Goal: Information Seeking & Learning: Compare options

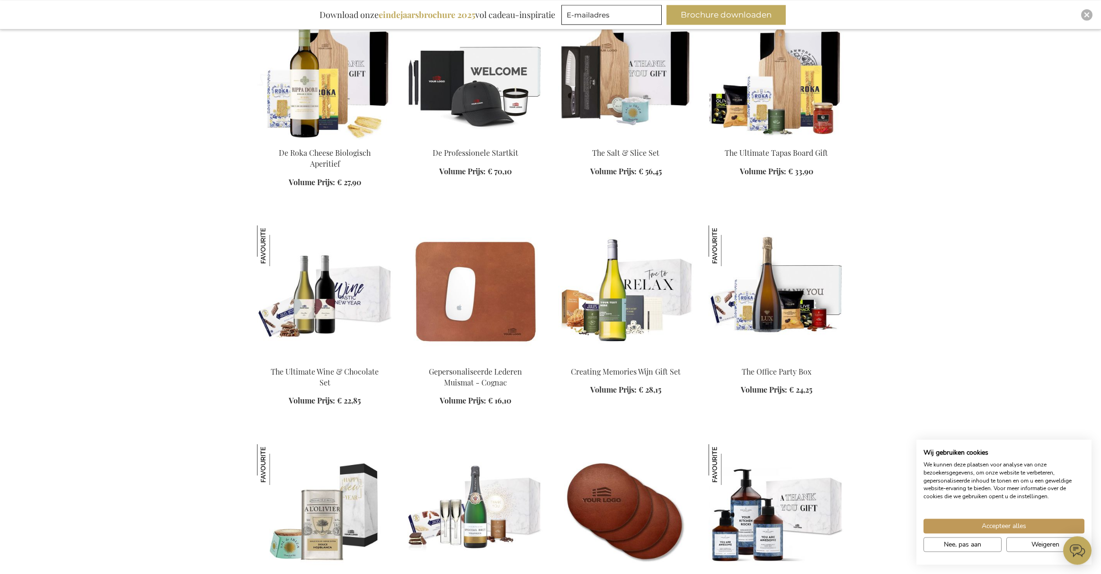
scroll to position [1207, 0]
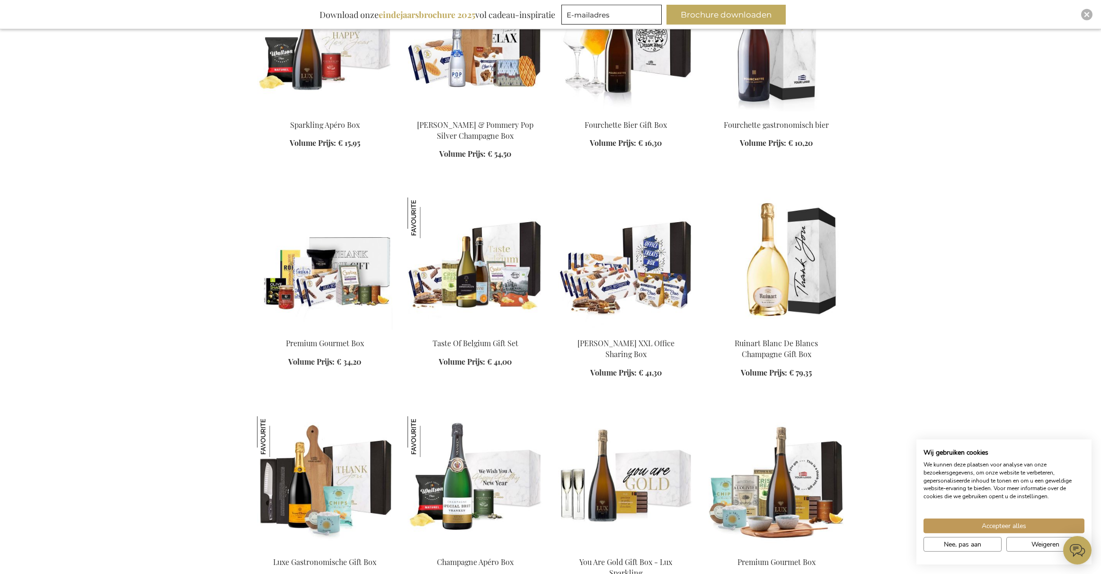
scroll to position [1835, 0]
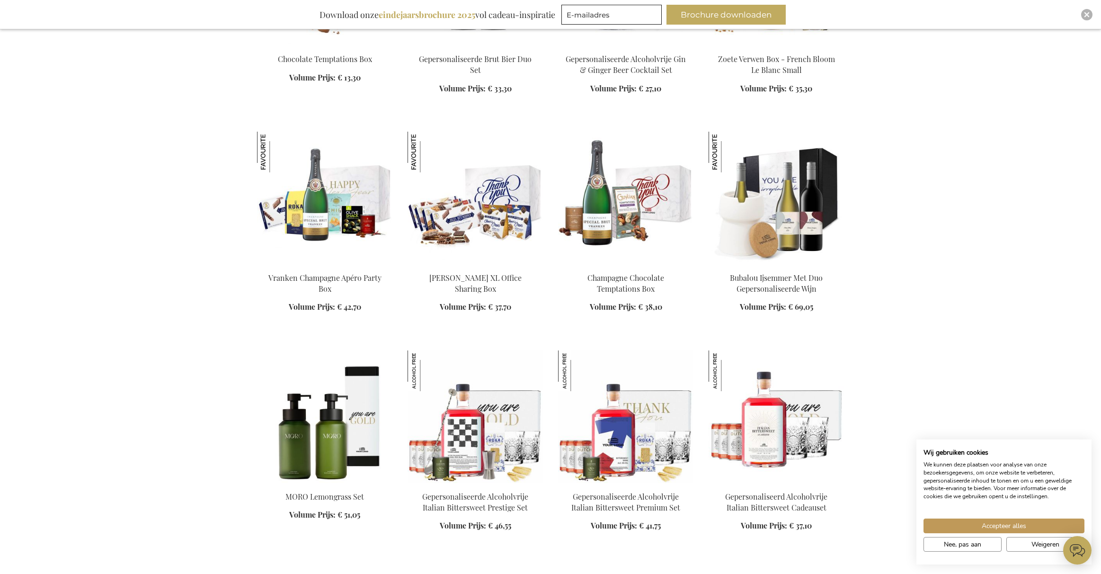
scroll to position [2560, 0]
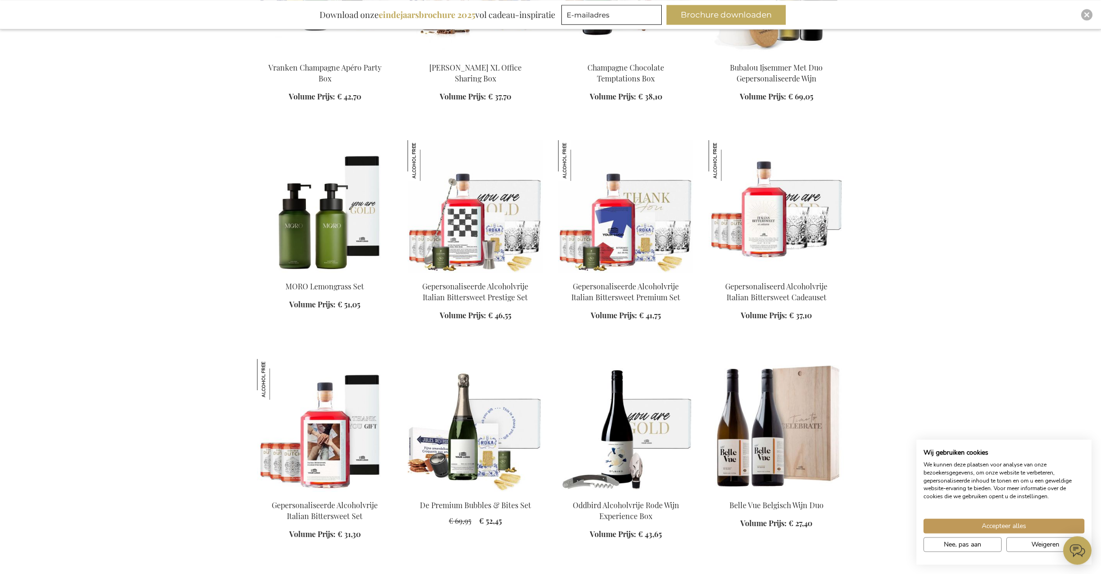
scroll to position [2801, 0]
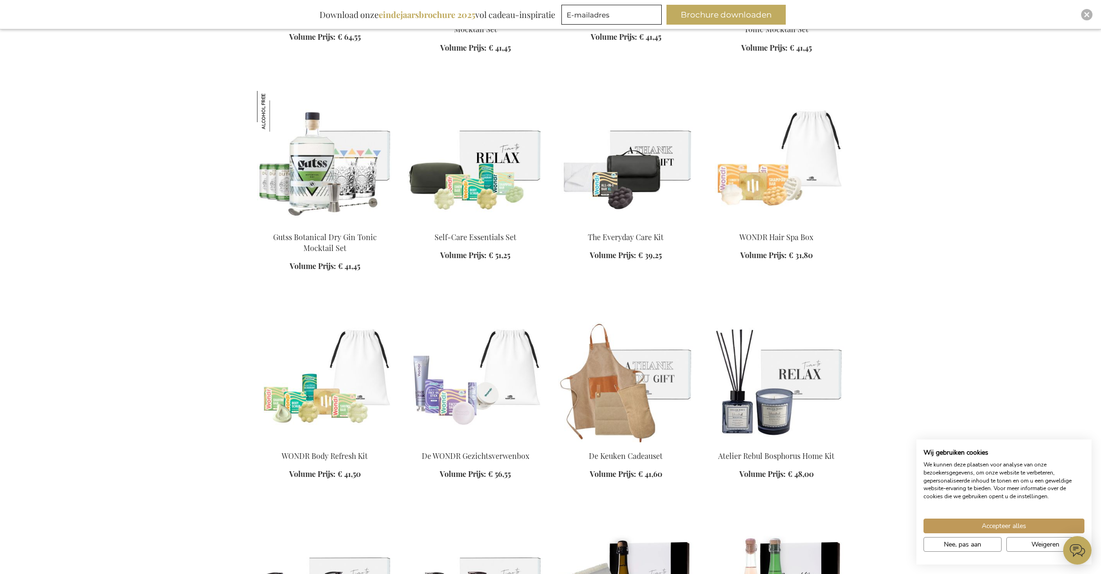
scroll to position [3960, 0]
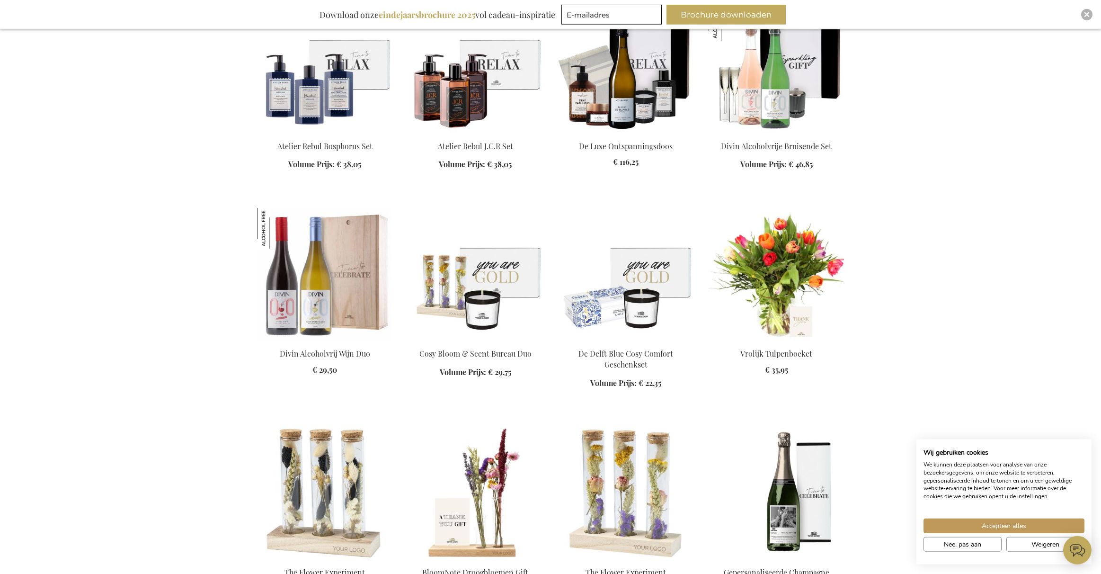
scroll to position [4395, 0]
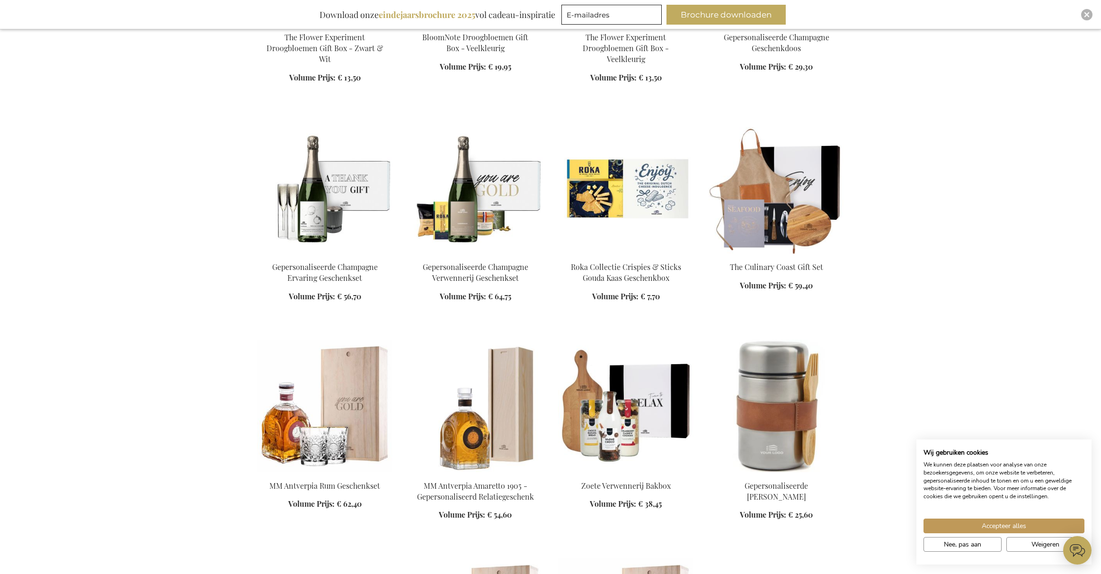
scroll to position [5120, 0]
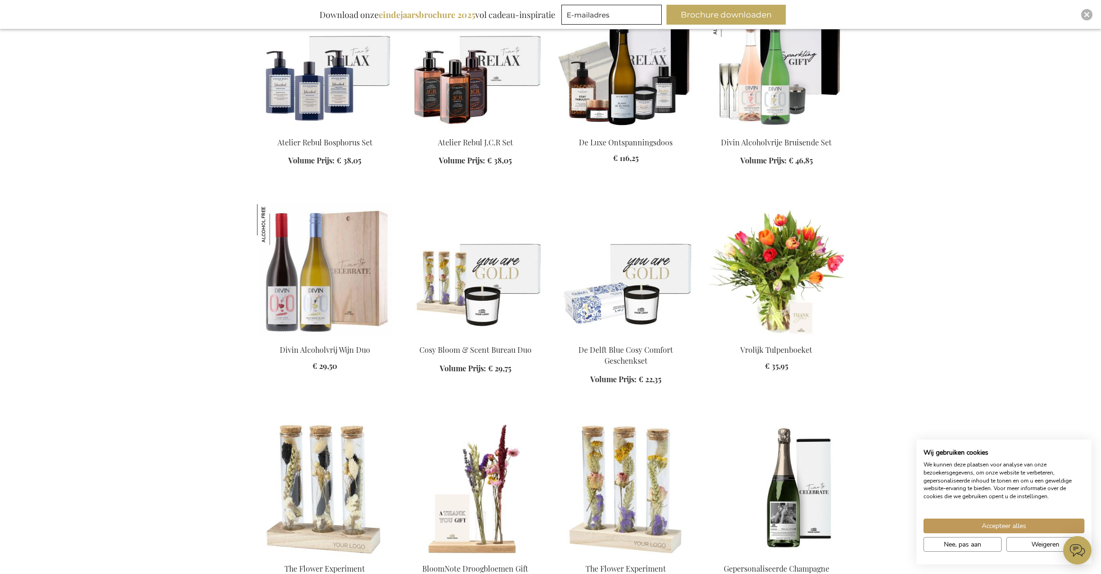
scroll to position [4298, 0]
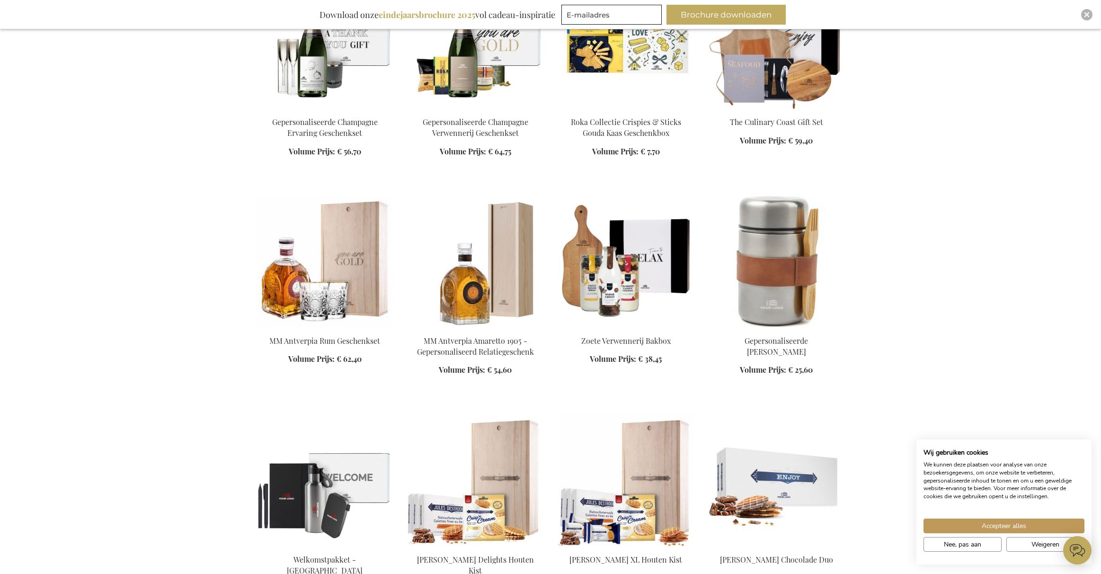
scroll to position [5264, 0]
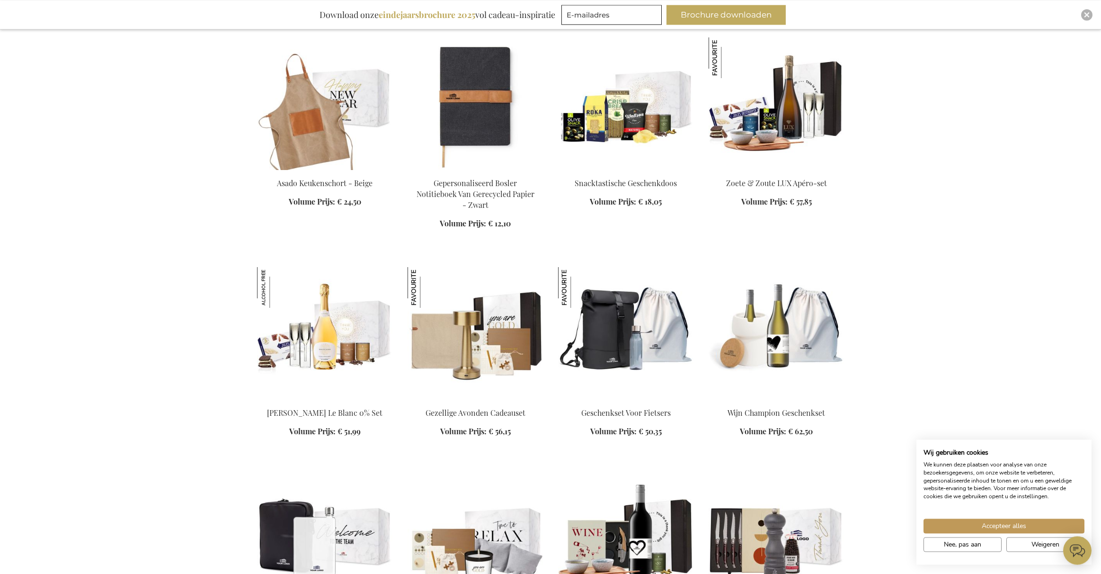
scroll to position [6134, 0]
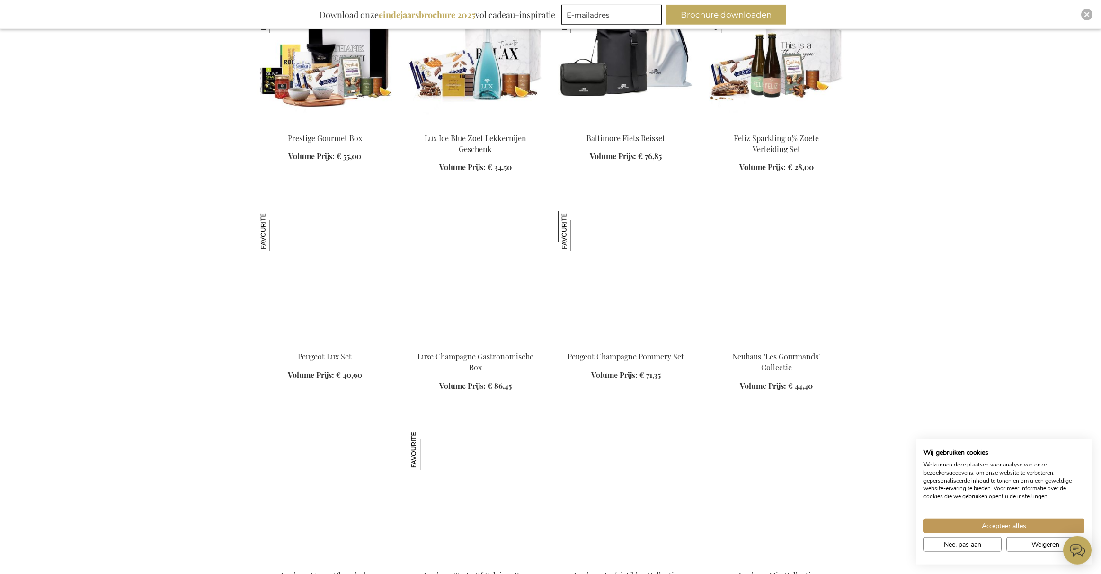
scroll to position [7051, 0]
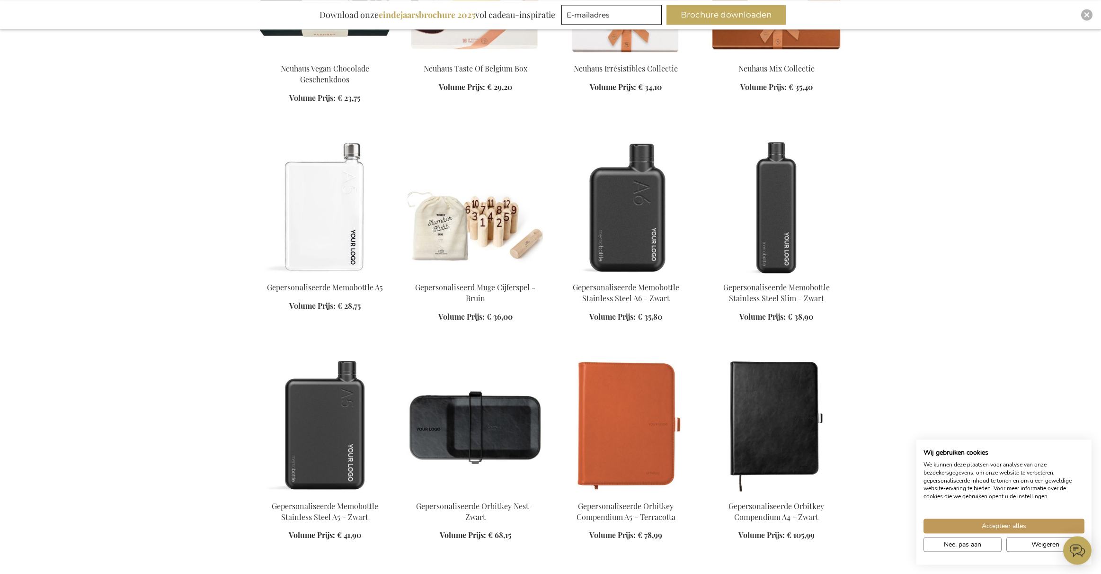
scroll to position [7534, 0]
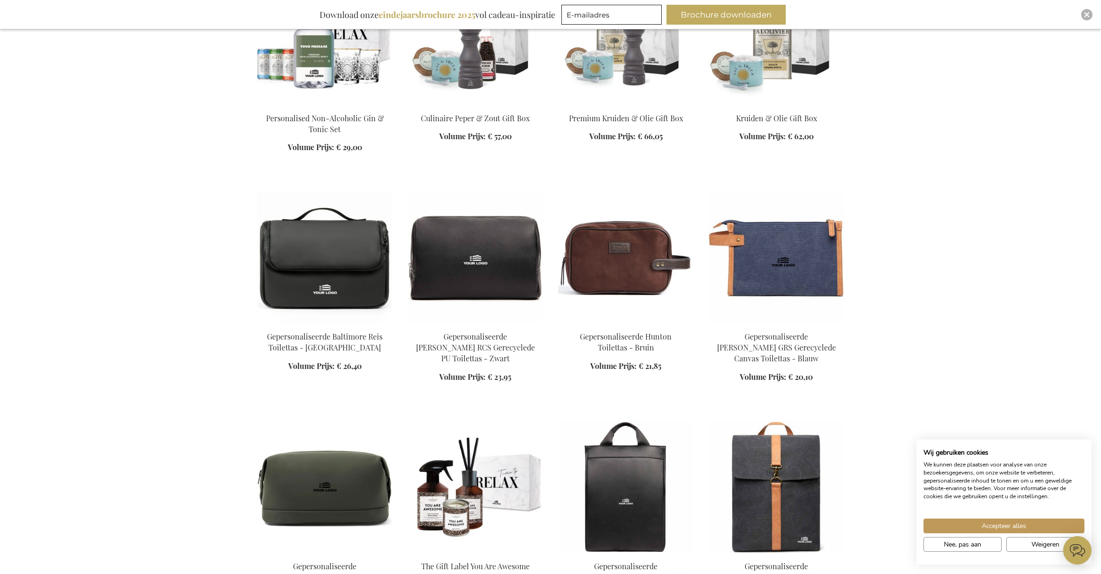
scroll to position [8452, 0]
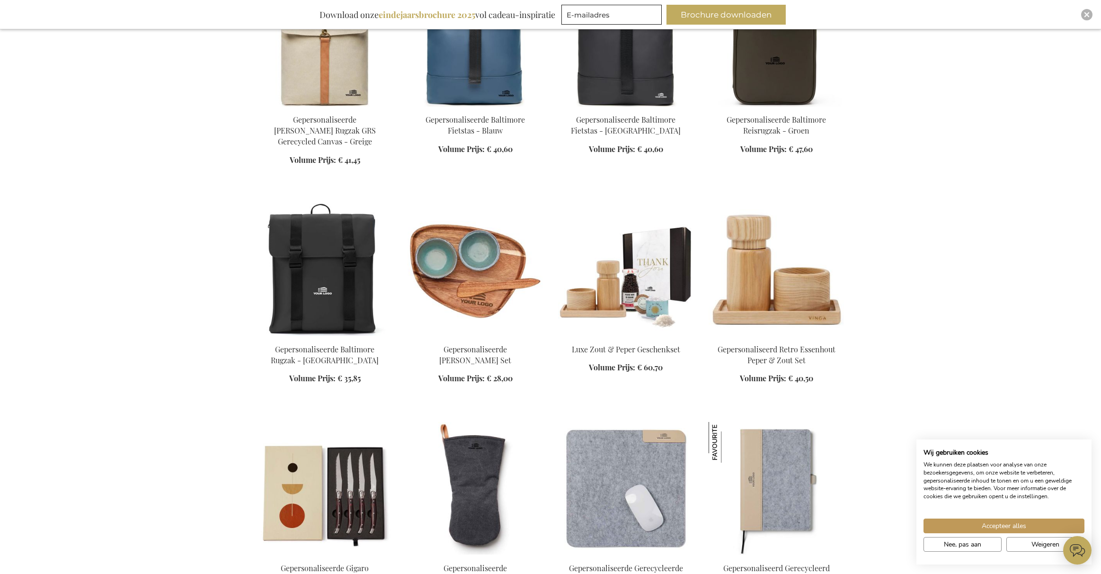
scroll to position [9225, 0]
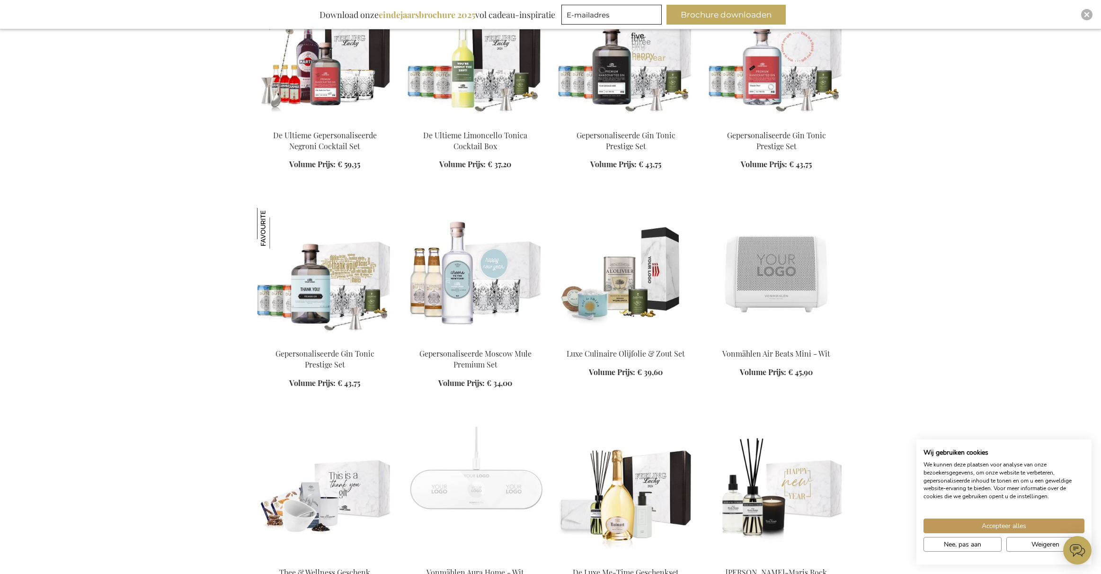
scroll to position [11012, 0]
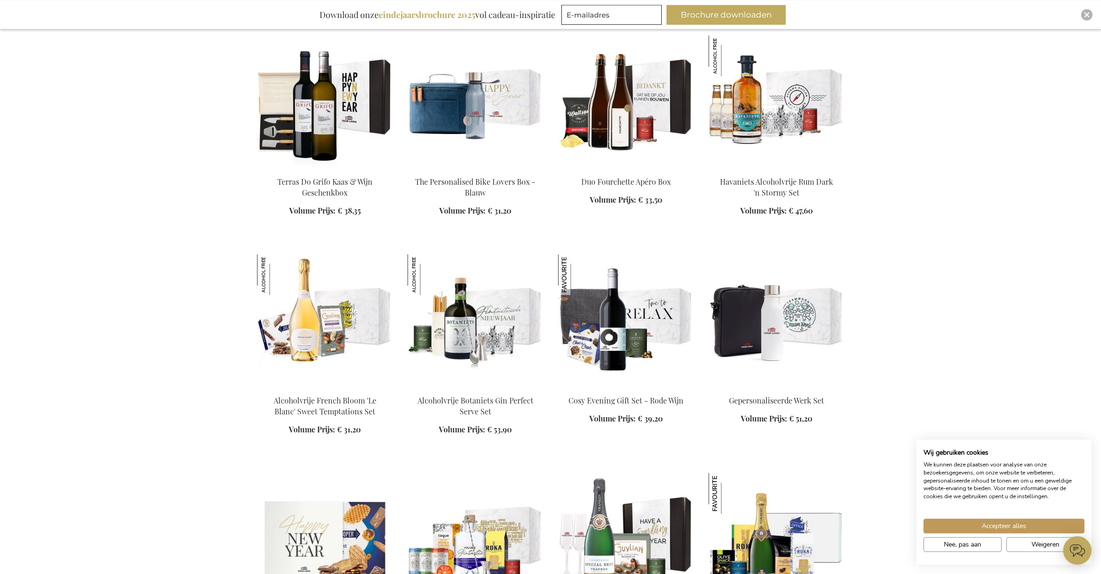
scroll to position [11833, 0]
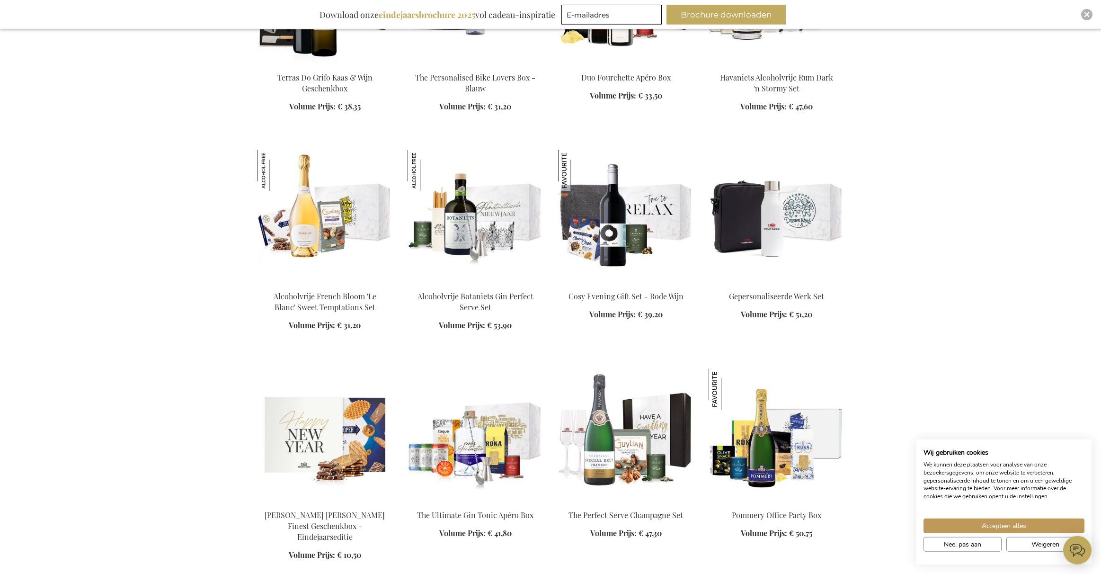
scroll to position [12123, 0]
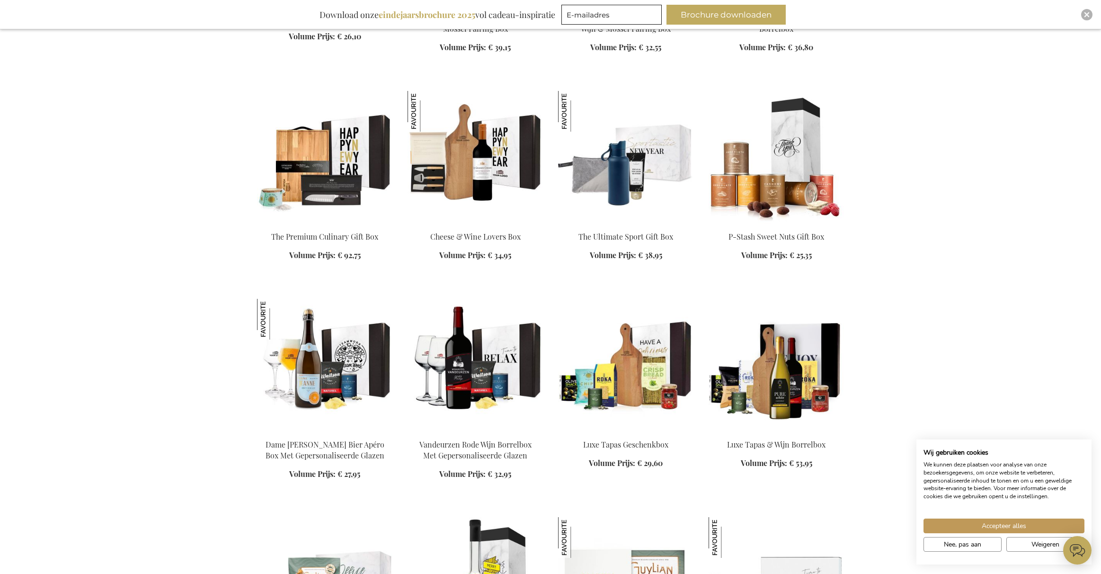
scroll to position [12799, 0]
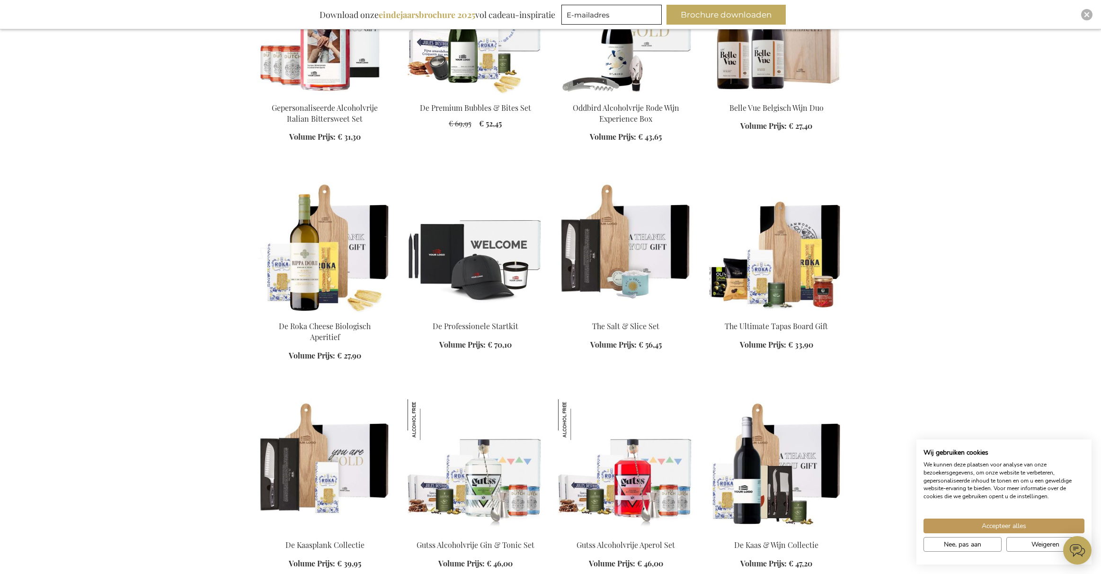
scroll to position [2898, 0]
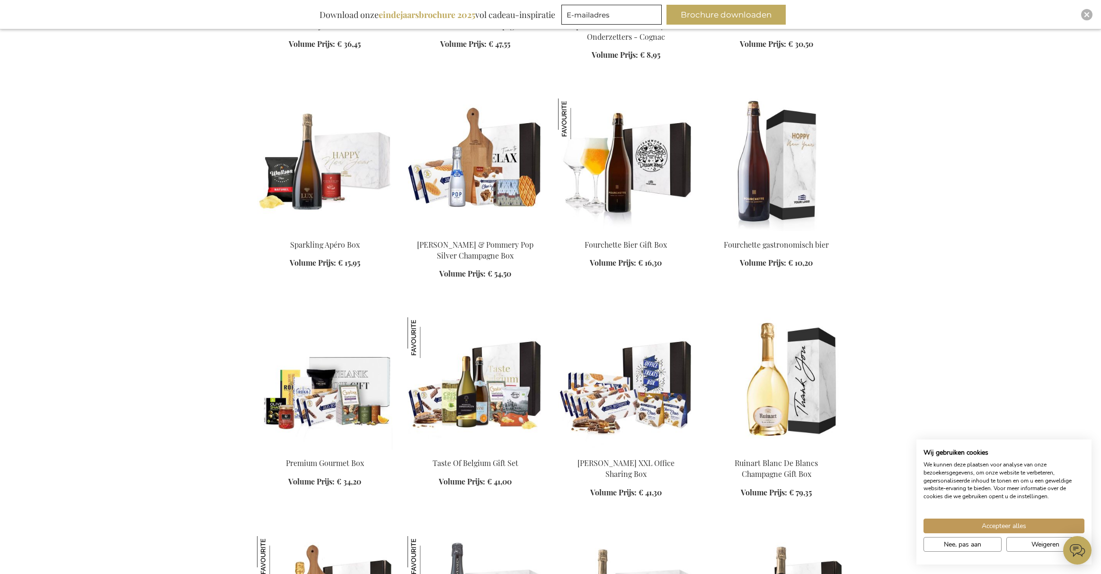
scroll to position [1401, 0]
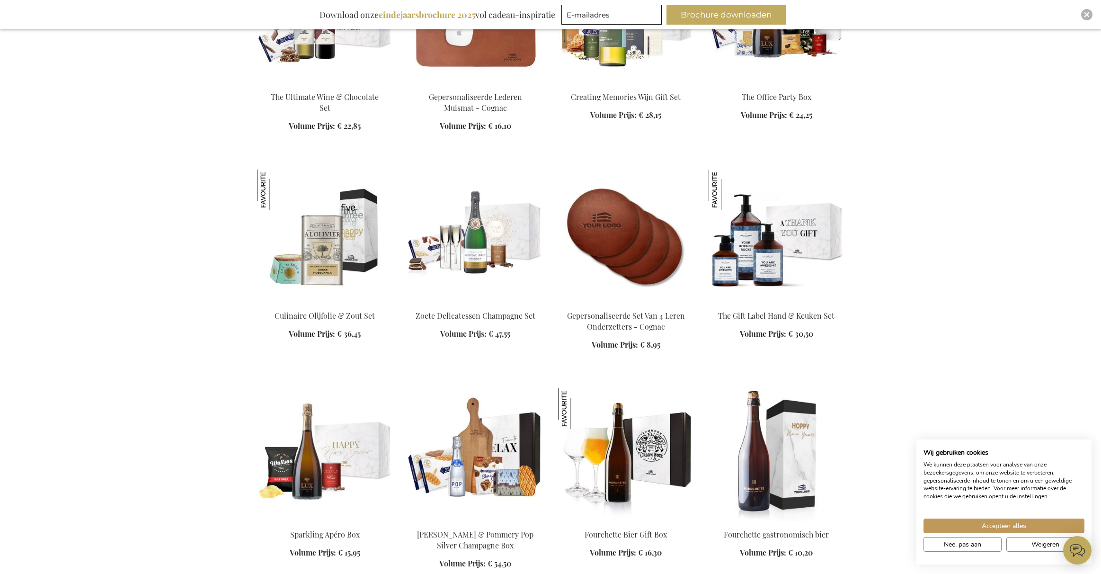
click at [333, 269] on img at bounding box center [324, 236] width 135 height 133
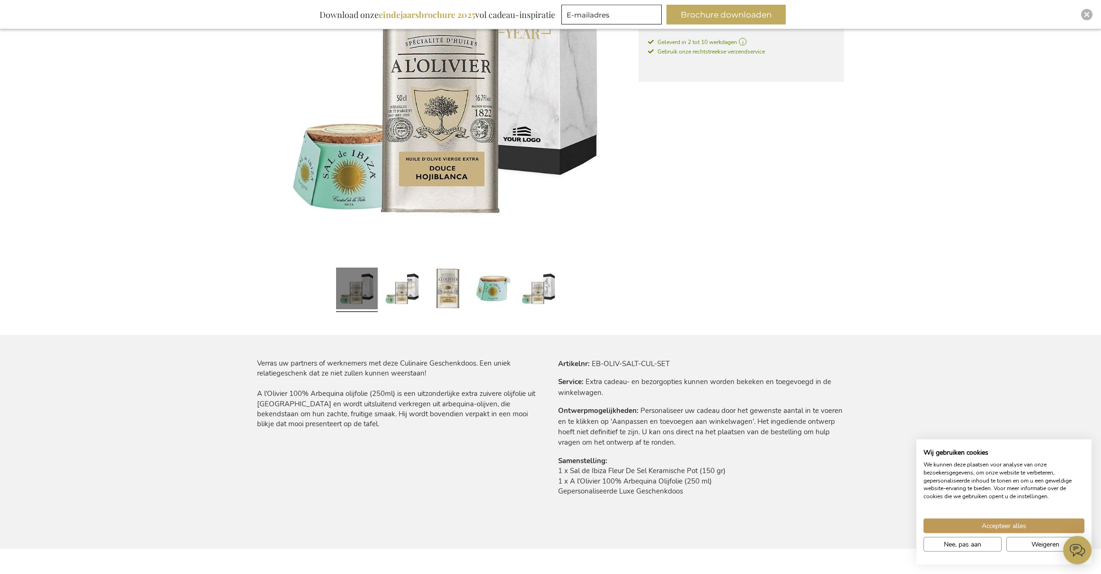
scroll to position [290, 0]
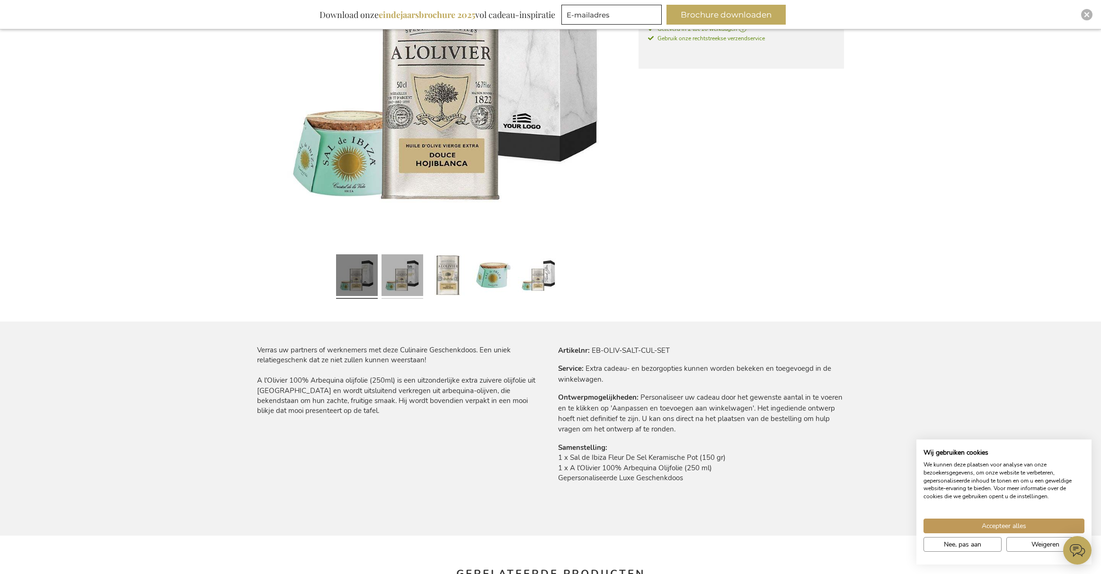
click at [421, 283] on link at bounding box center [403, 276] width 42 height 52
click at [447, 283] on link at bounding box center [448, 276] width 42 height 52
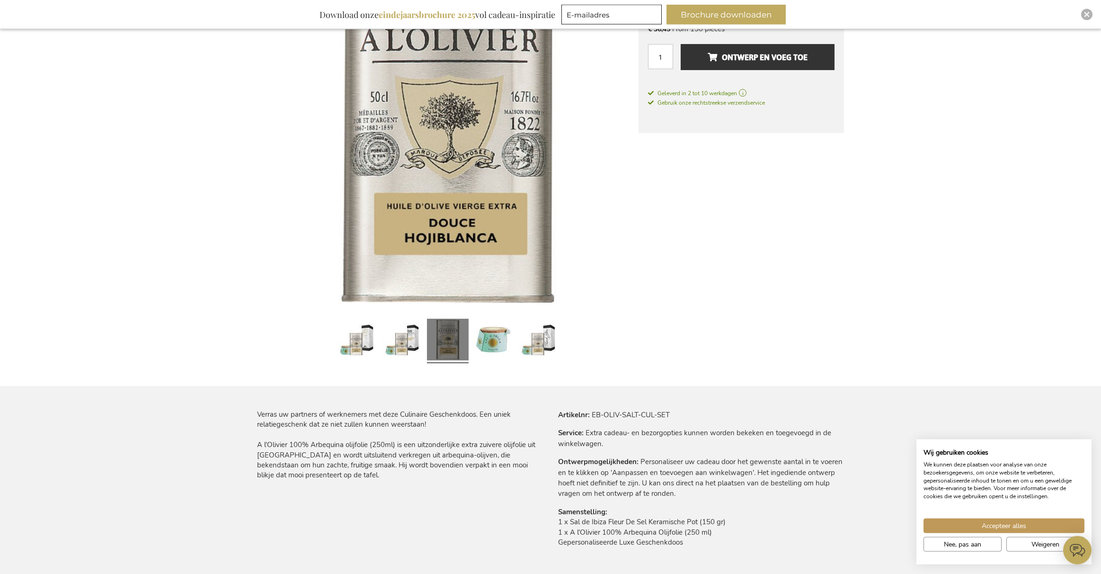
scroll to position [241, 0]
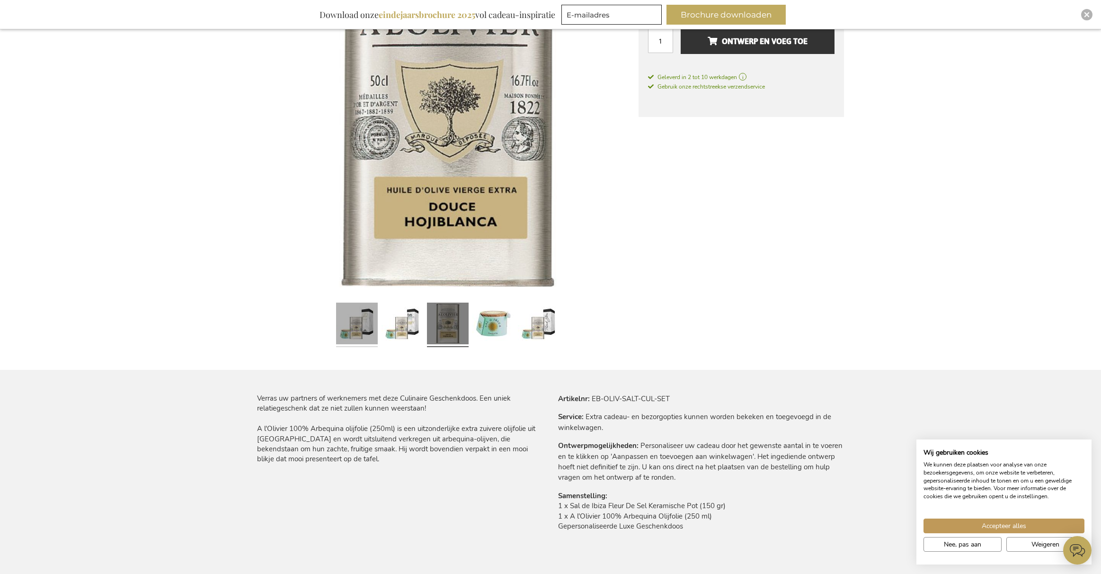
click at [370, 333] on link at bounding box center [357, 325] width 42 height 52
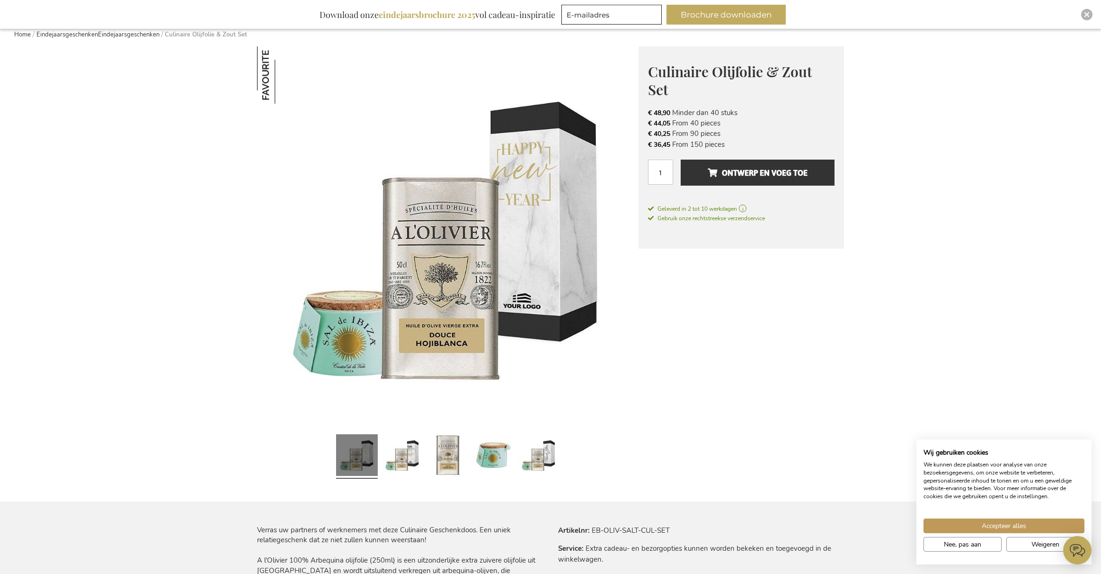
scroll to position [97, 0]
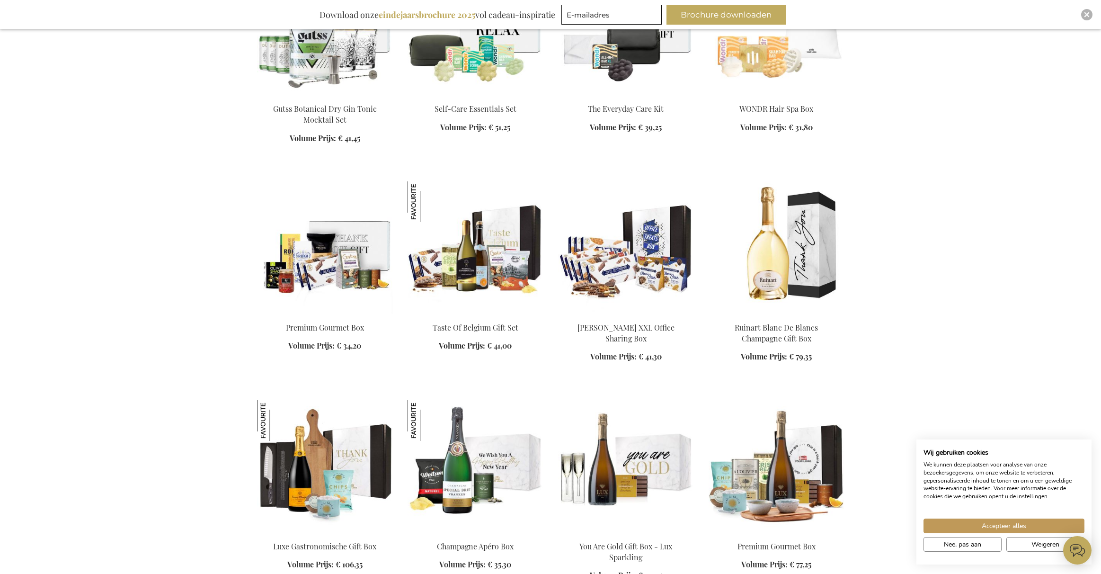
scroll to position [1421, 0]
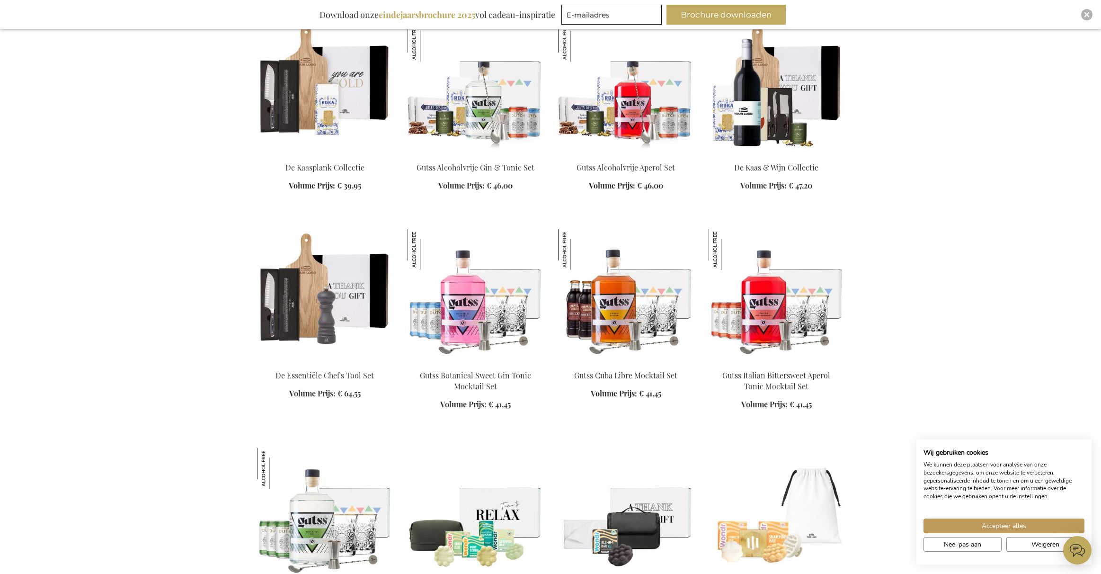
scroll to position [2919, 0]
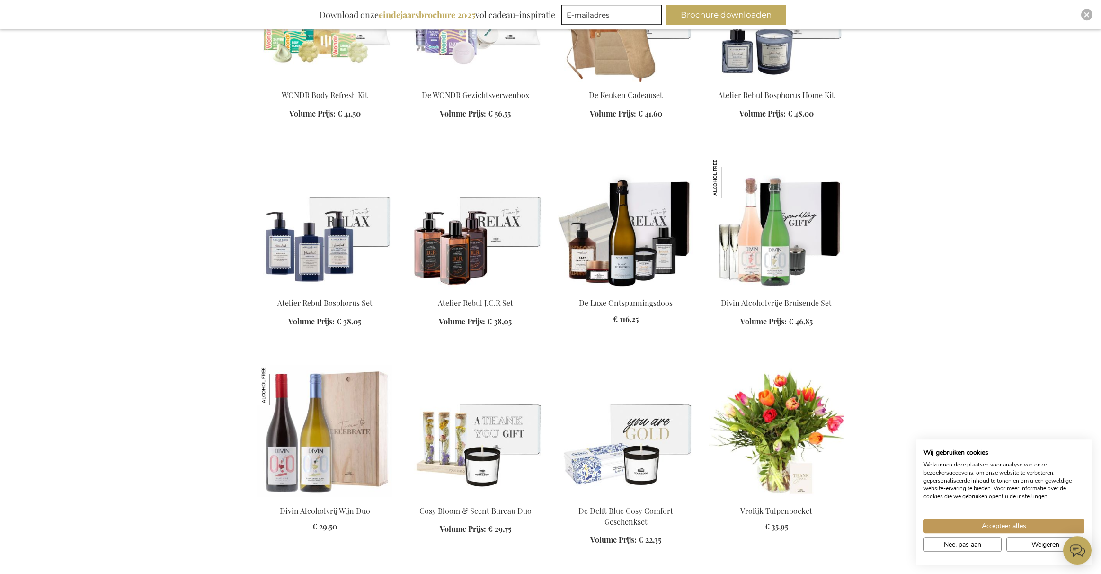
scroll to position [3788, 0]
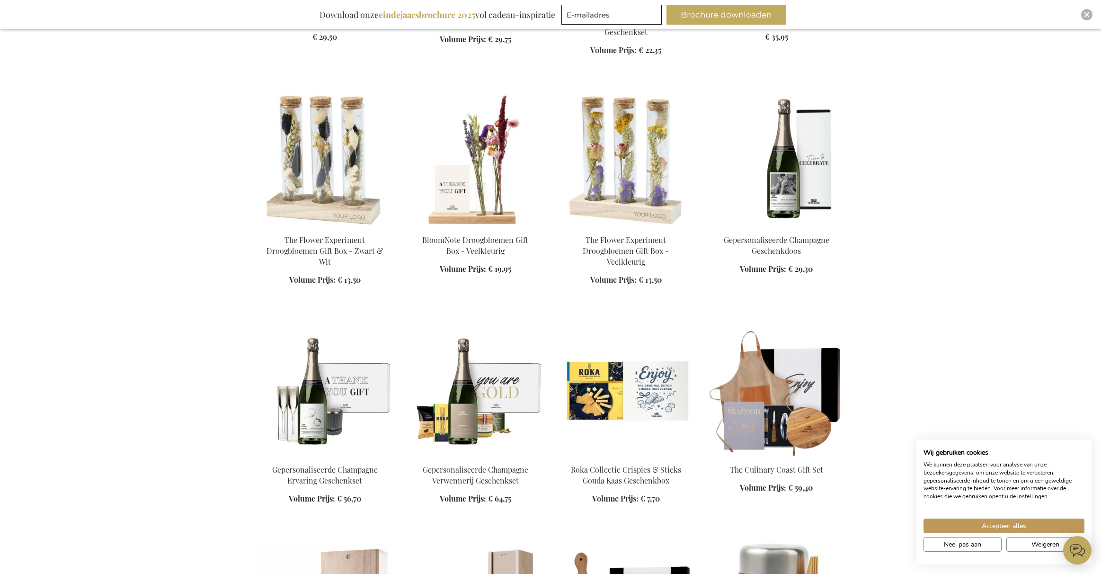
scroll to position [4319, 0]
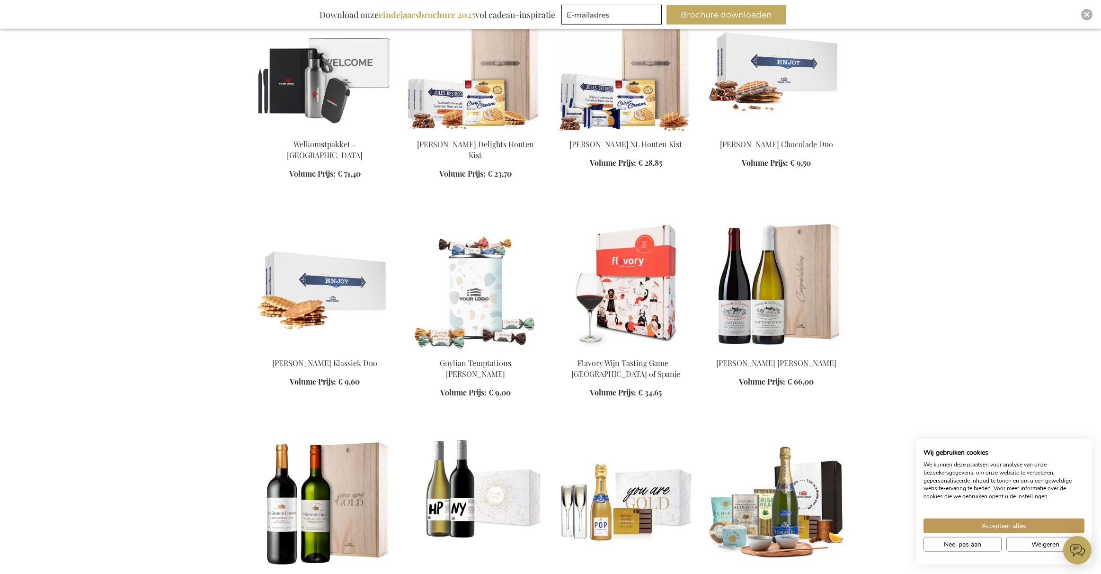
scroll to position [4899, 0]
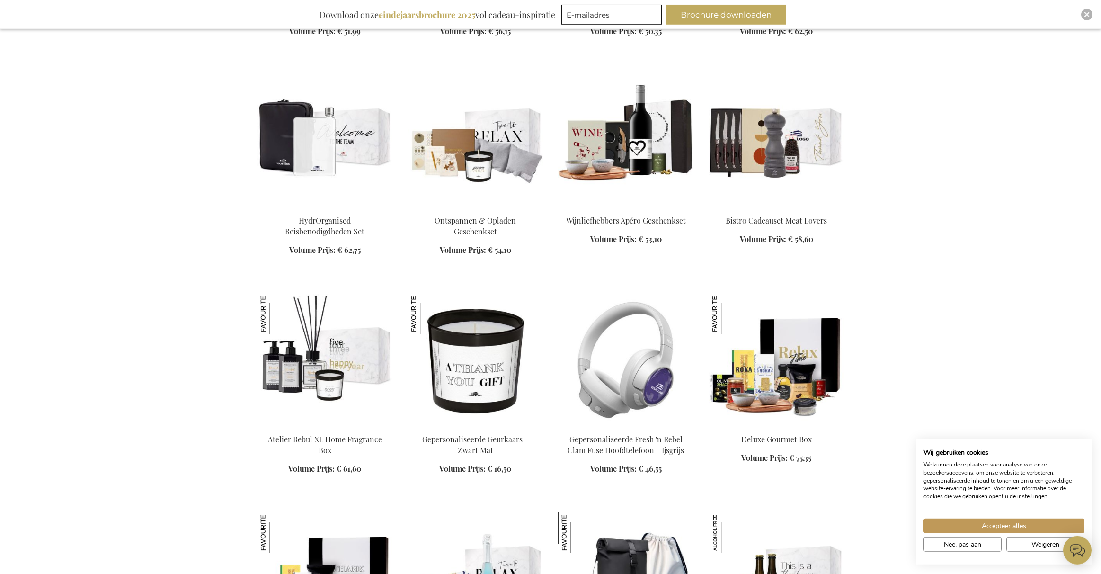
scroll to position [5961, 0]
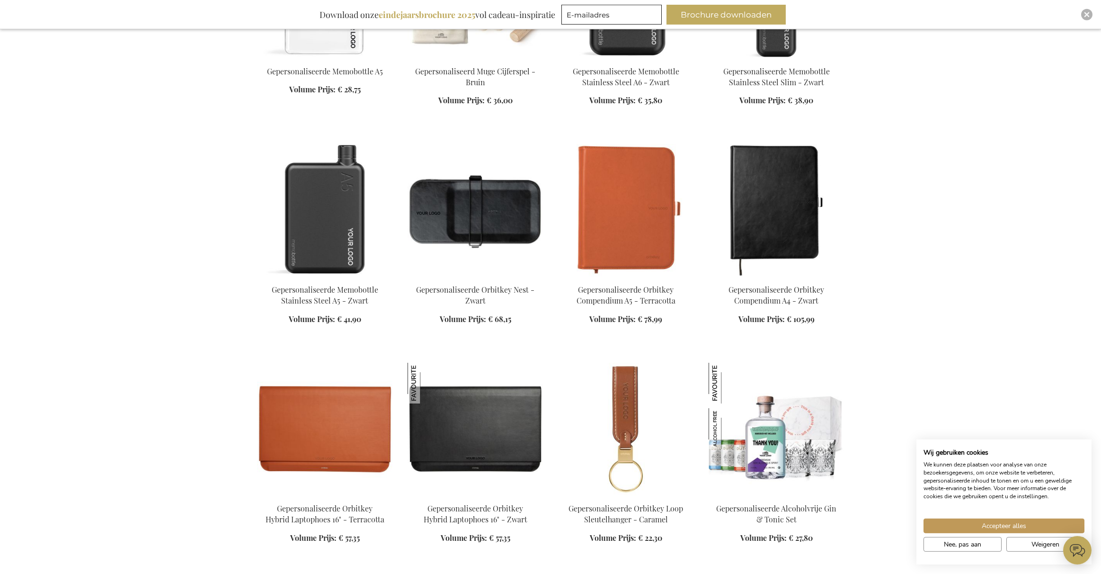
scroll to position [7169, 0]
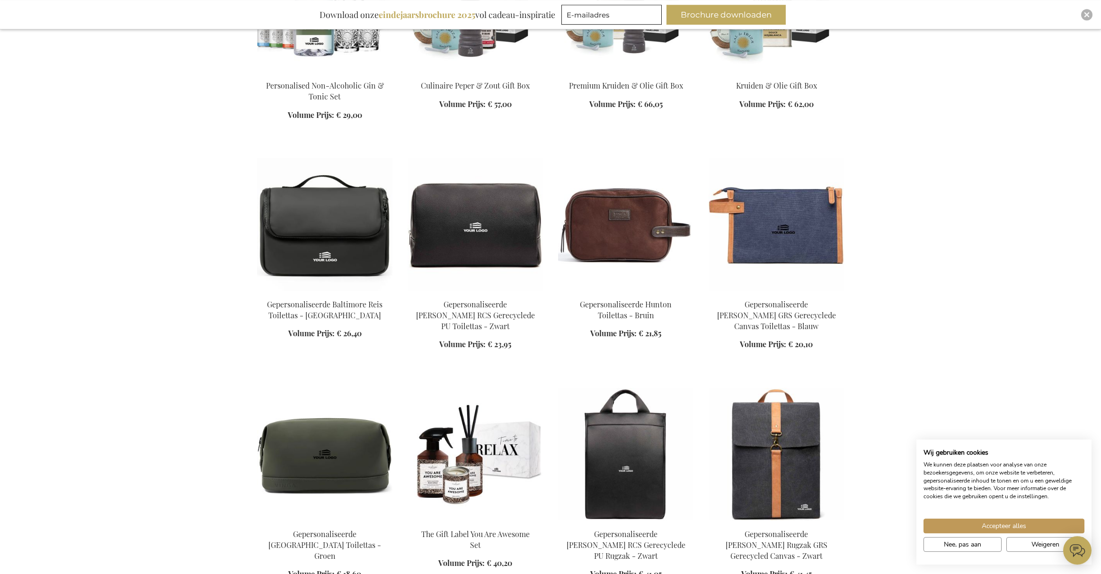
scroll to position [7797, 0]
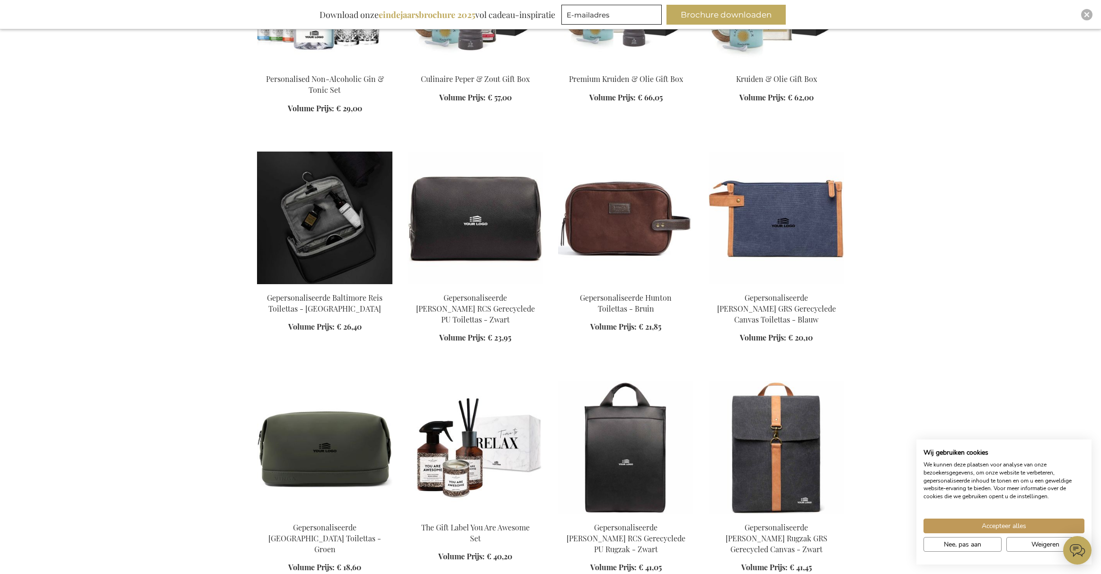
click at [297, 247] on img at bounding box center [324, 218] width 135 height 133
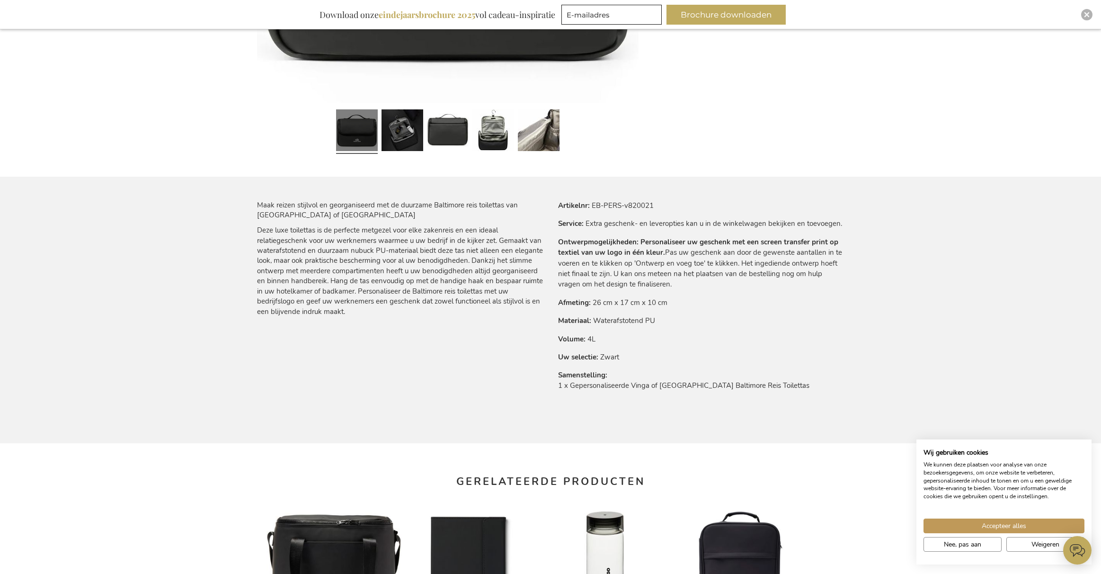
scroll to position [338, 0]
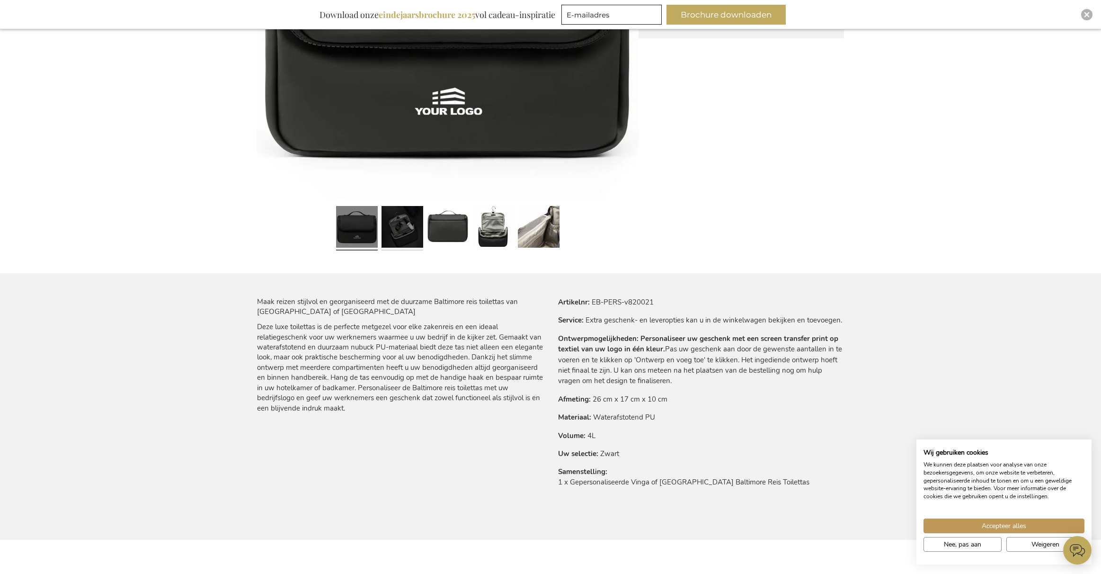
click at [397, 232] on link at bounding box center [403, 228] width 42 height 52
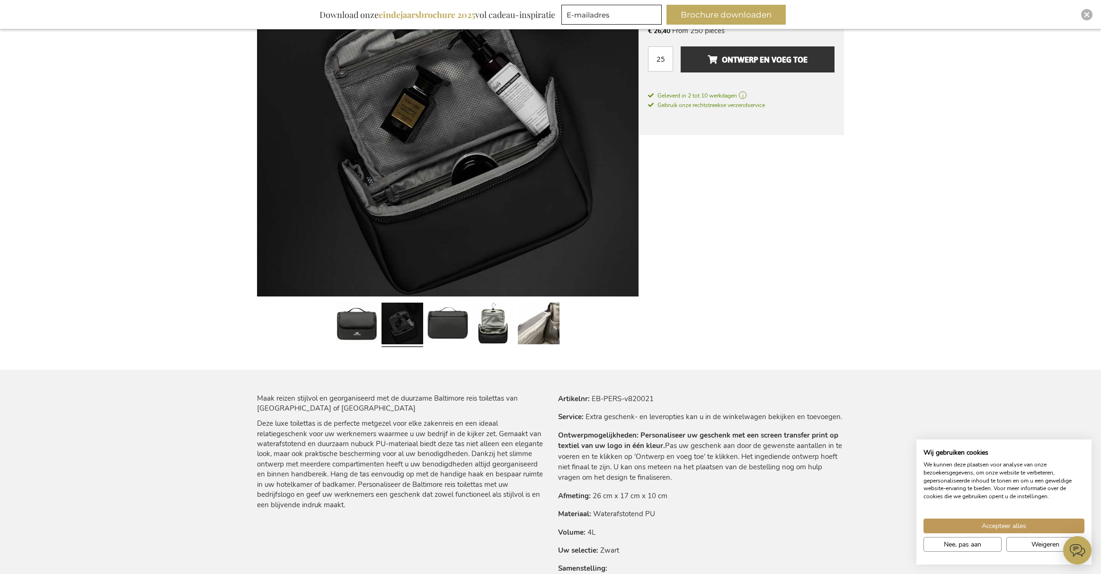
scroll to position [193, 0]
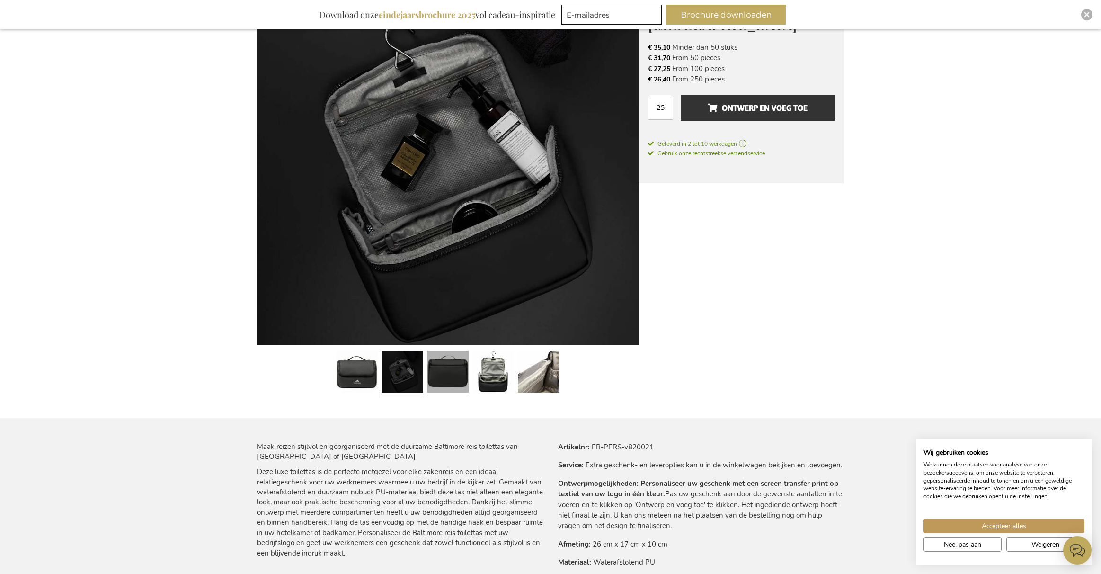
click at [455, 367] on link at bounding box center [448, 373] width 42 height 52
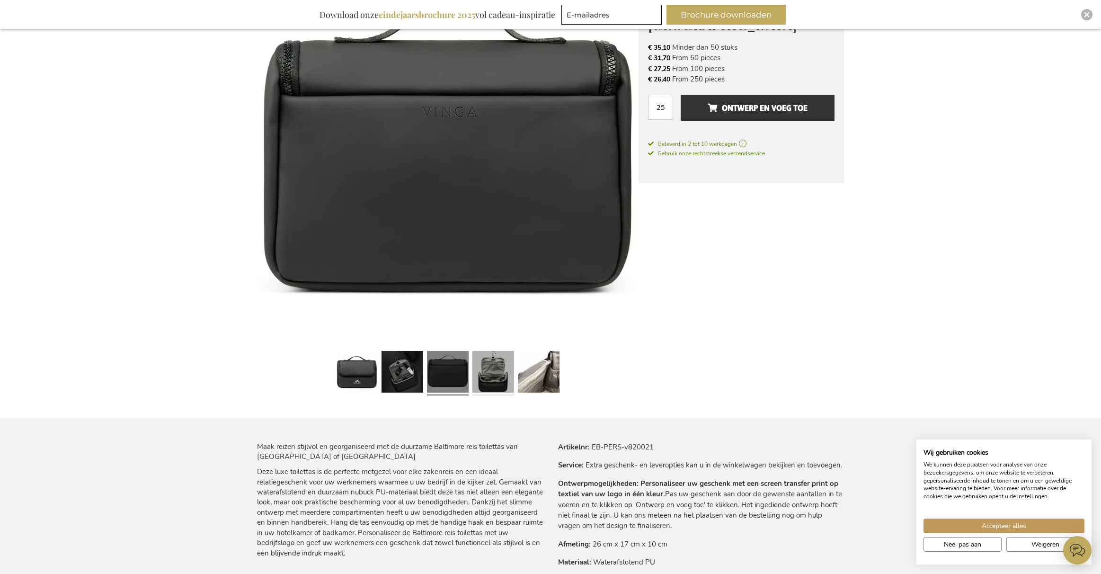
click at [505, 379] on link at bounding box center [494, 373] width 42 height 52
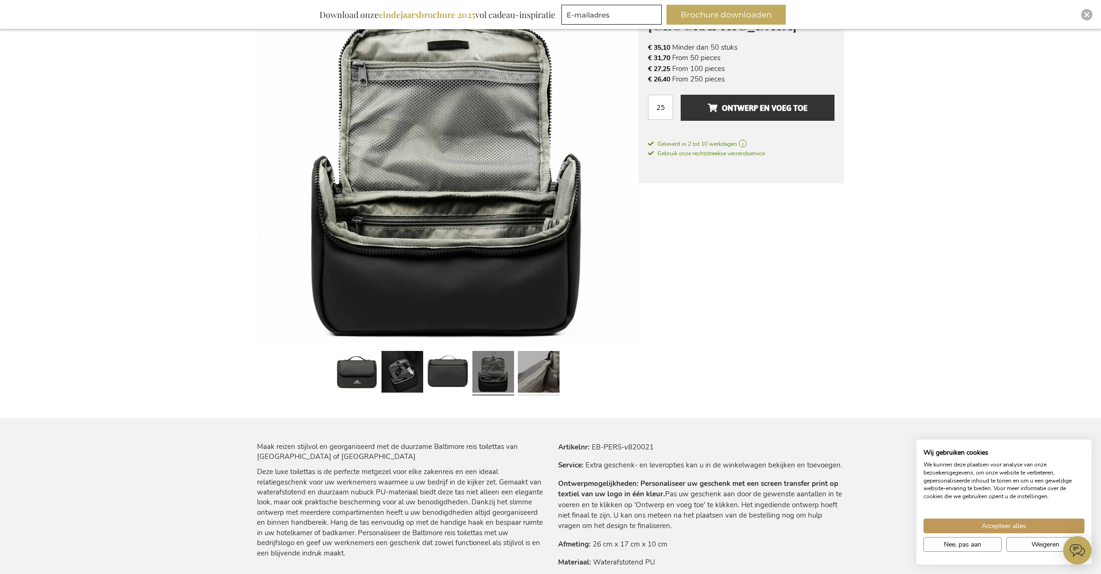
click at [551, 392] on link at bounding box center [539, 373] width 42 height 52
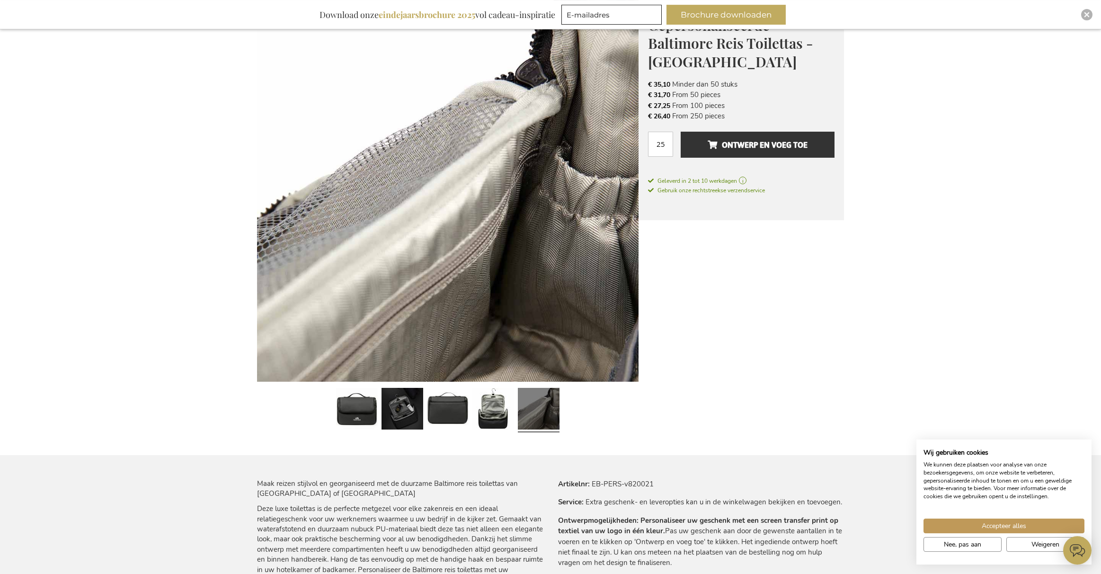
scroll to position [0, 0]
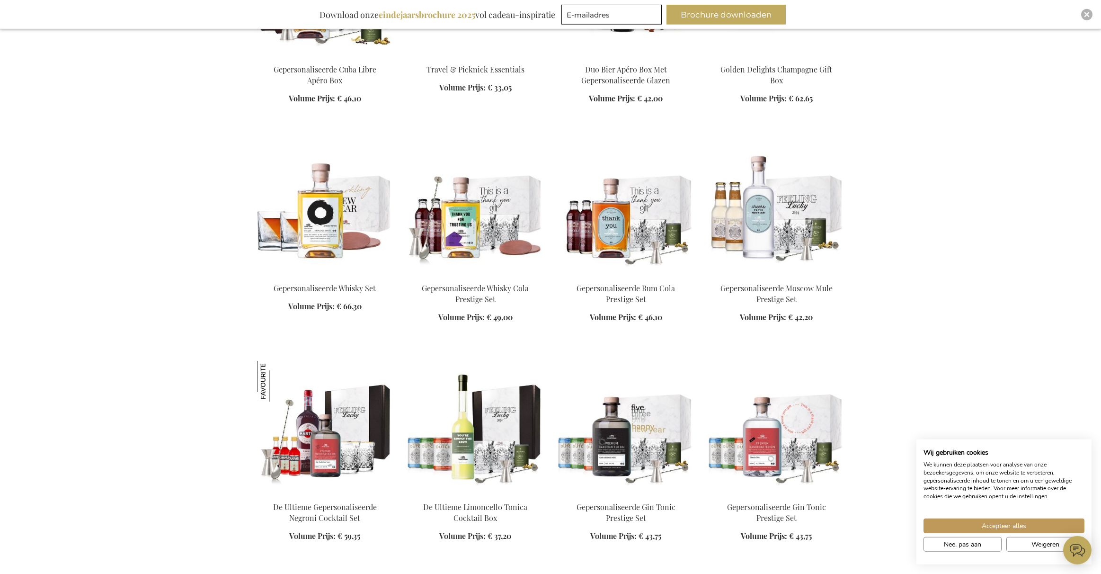
scroll to position [2819, 0]
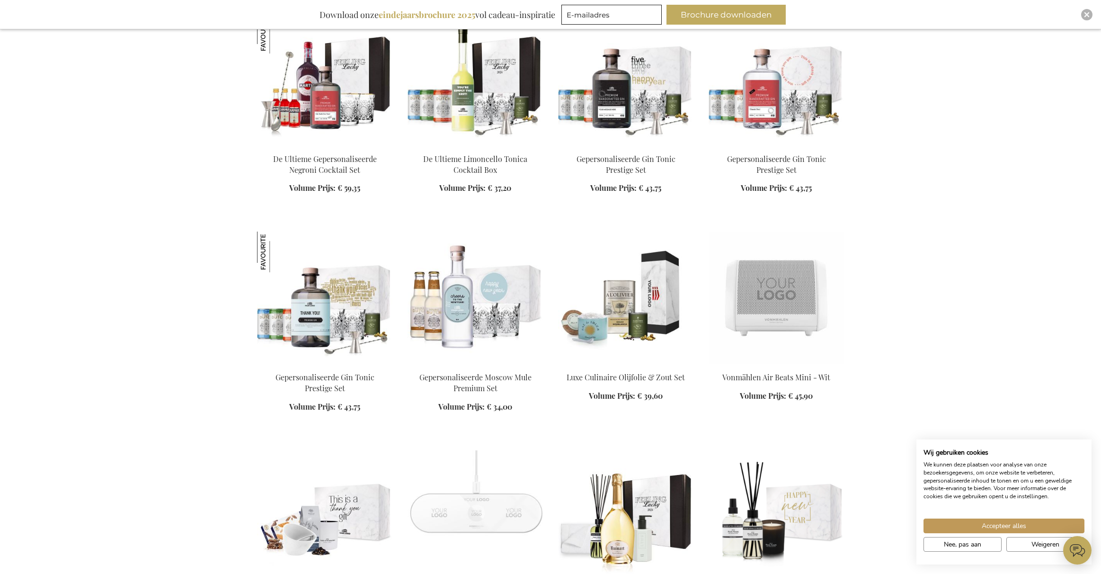
scroll to position [3302, 0]
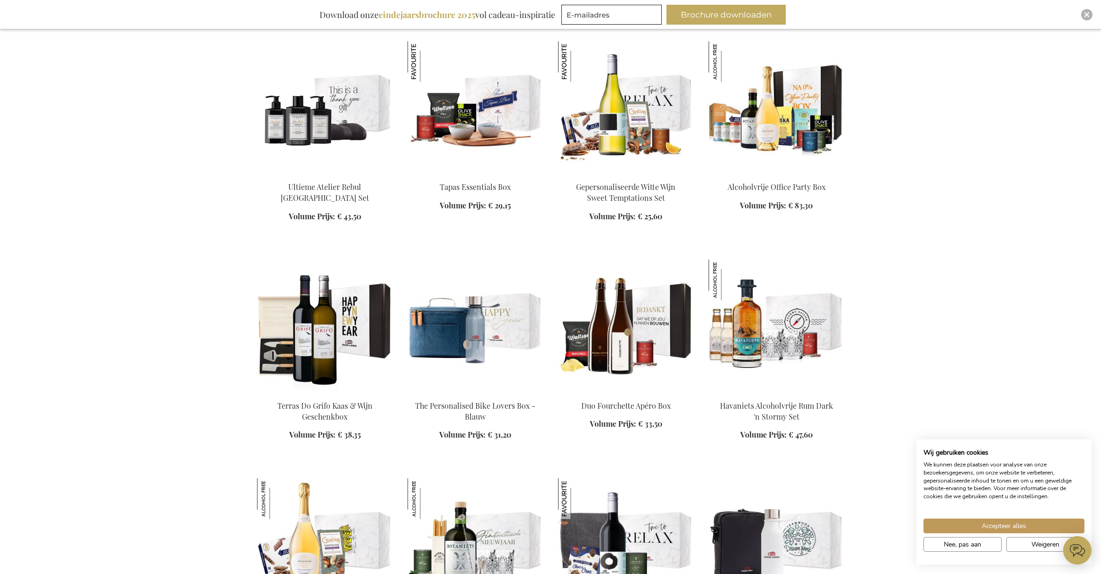
scroll to position [3978, 0]
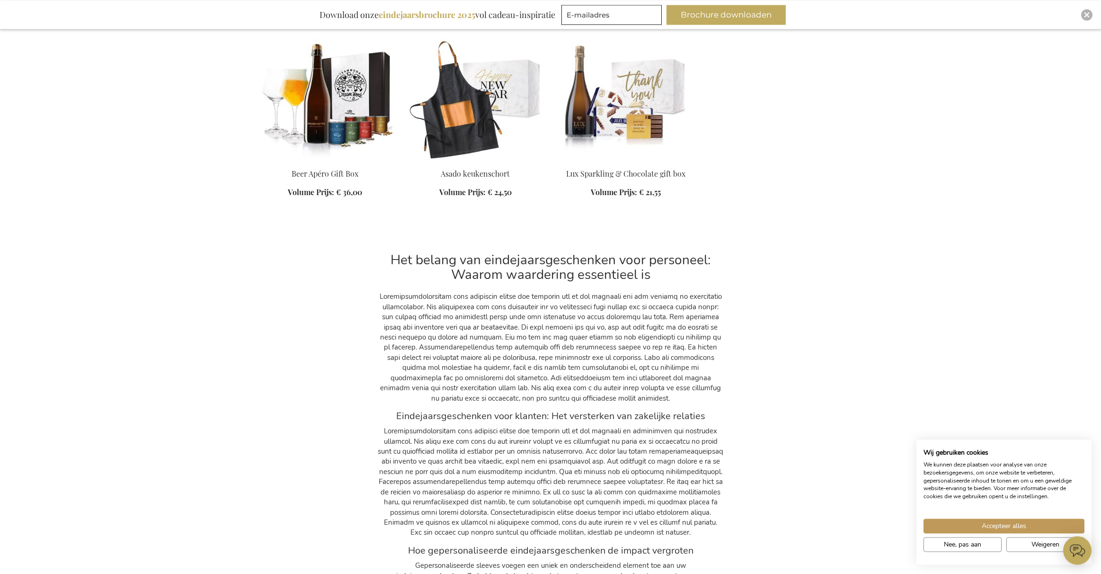
scroll to position [6103, 0]
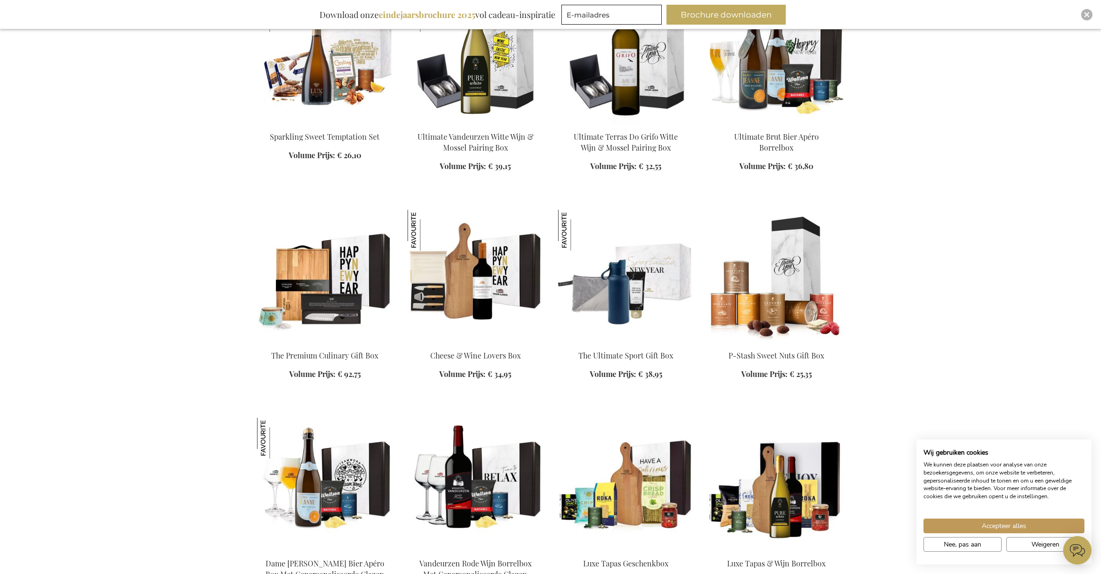
scroll to position [4714, 0]
